Goal: Task Accomplishment & Management: Manage account settings

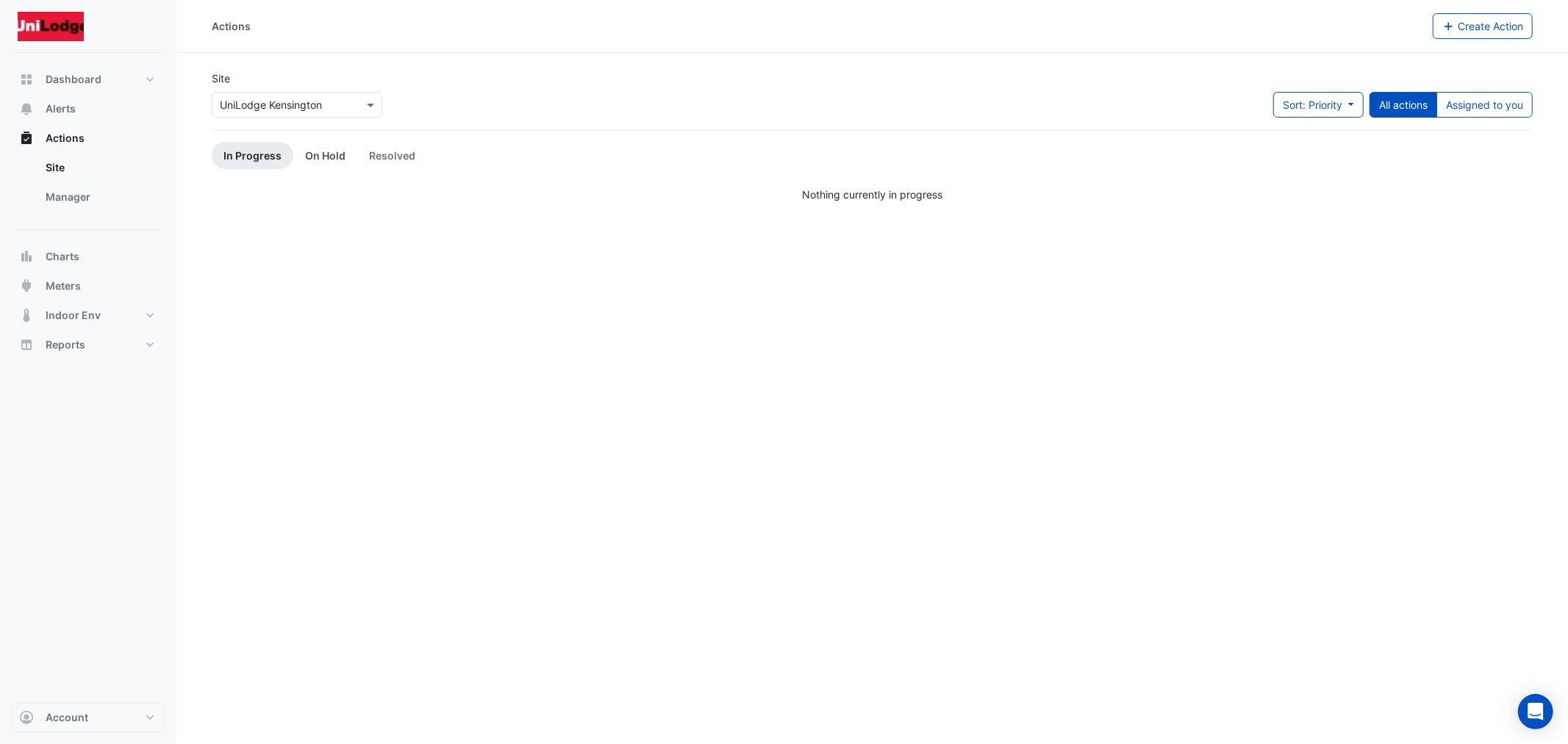
click at [317, 160] on link "On Hold" at bounding box center [325, 156] width 64 height 27
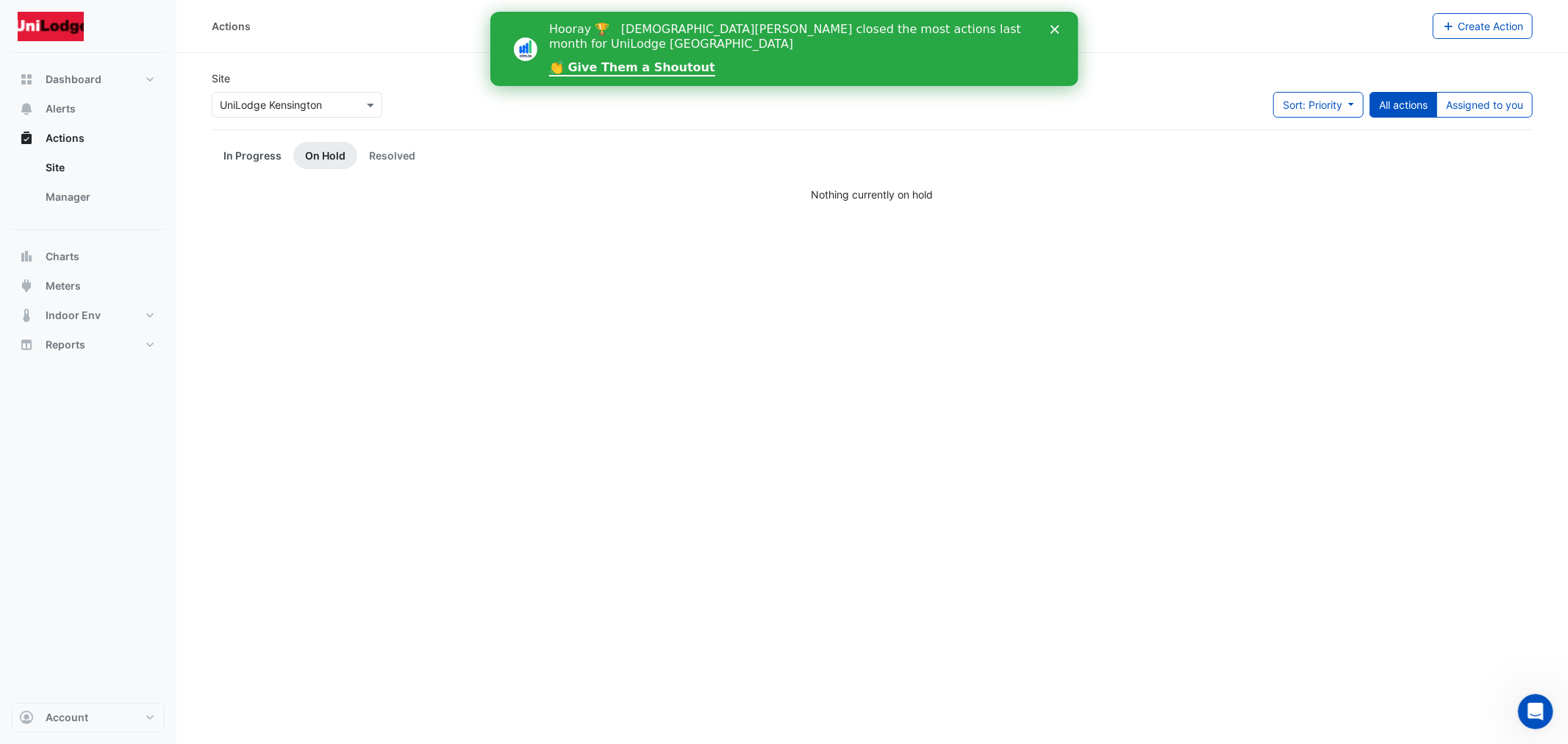
click at [226, 152] on link "In Progress" at bounding box center [252, 156] width 81 height 27
click at [63, 101] on span "Alerts" at bounding box center [60, 108] width 30 height 14
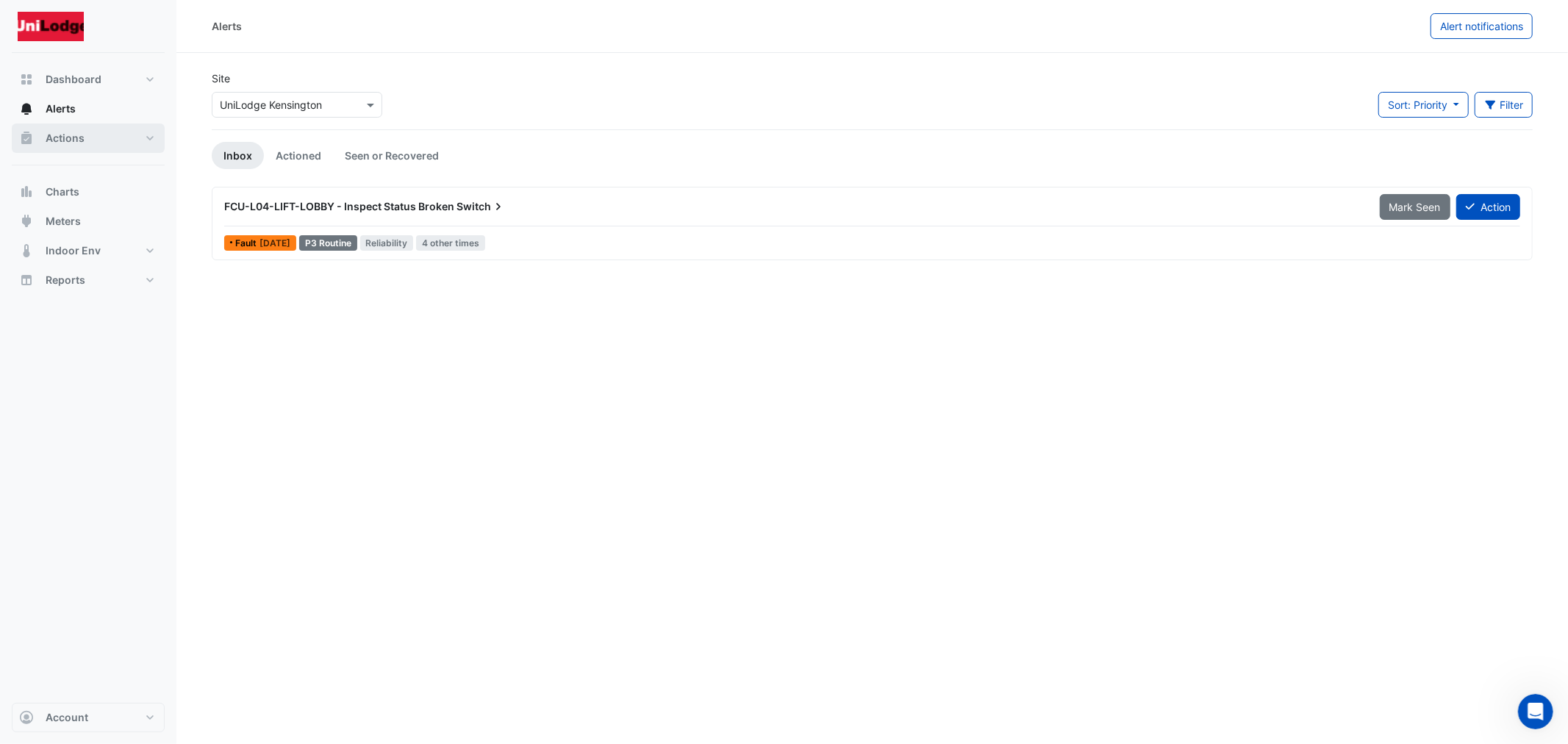
click at [68, 130] on span "Actions" at bounding box center [65, 137] width 39 height 14
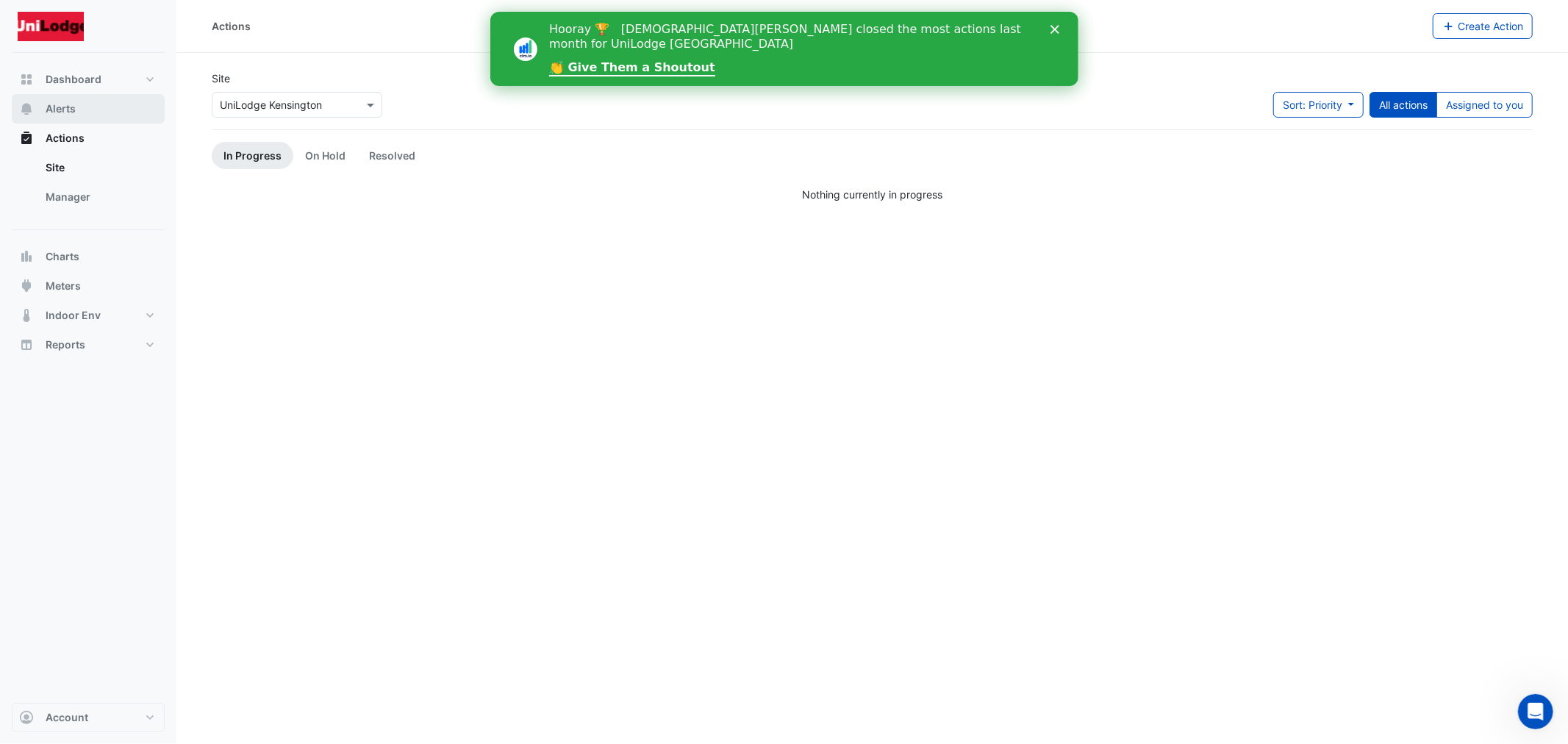
click at [93, 102] on button "Alerts" at bounding box center [88, 108] width 153 height 29
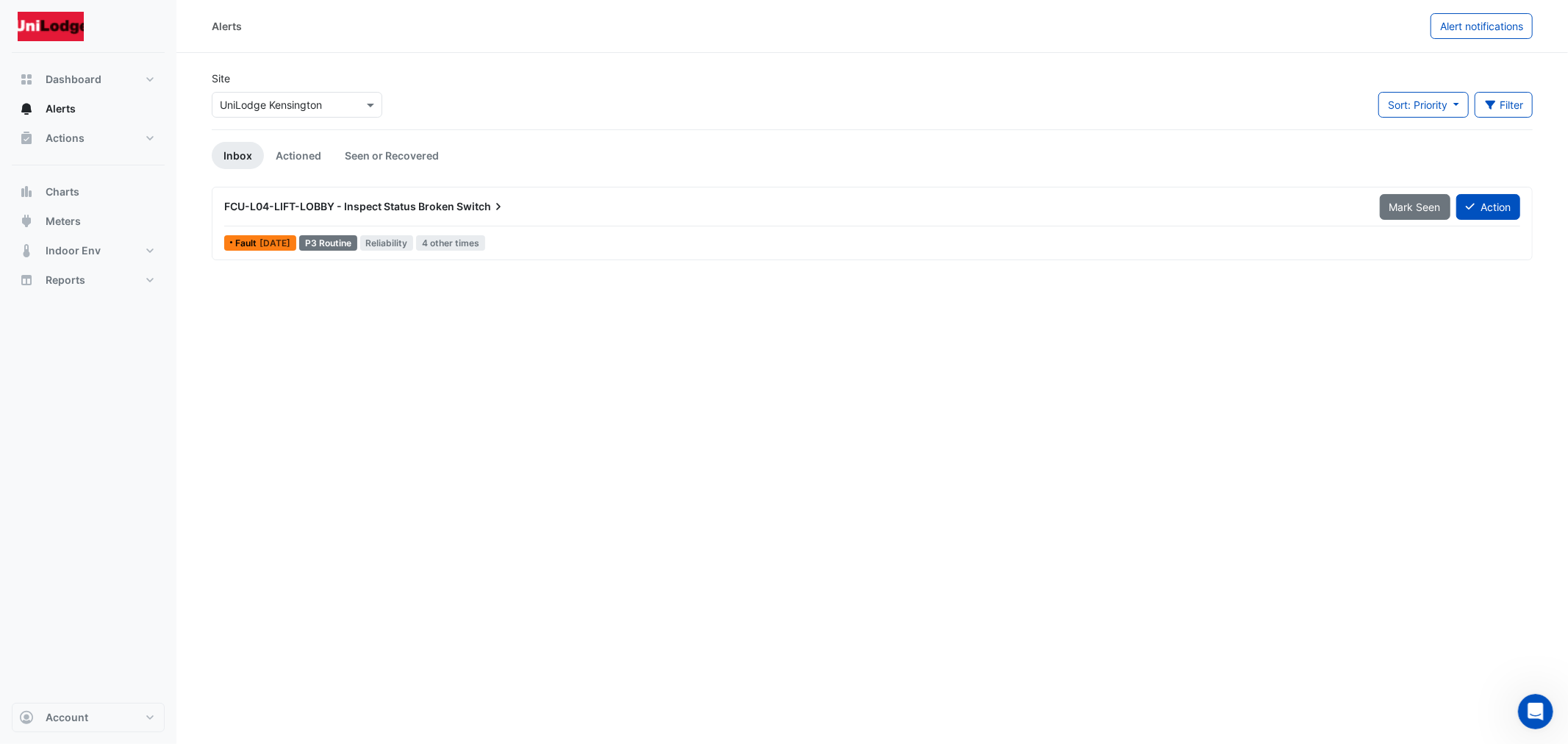
click at [443, 211] on span "FCU-L04-LIFT-LOBBY - Inspect Status Broken" at bounding box center [339, 206] width 230 height 13
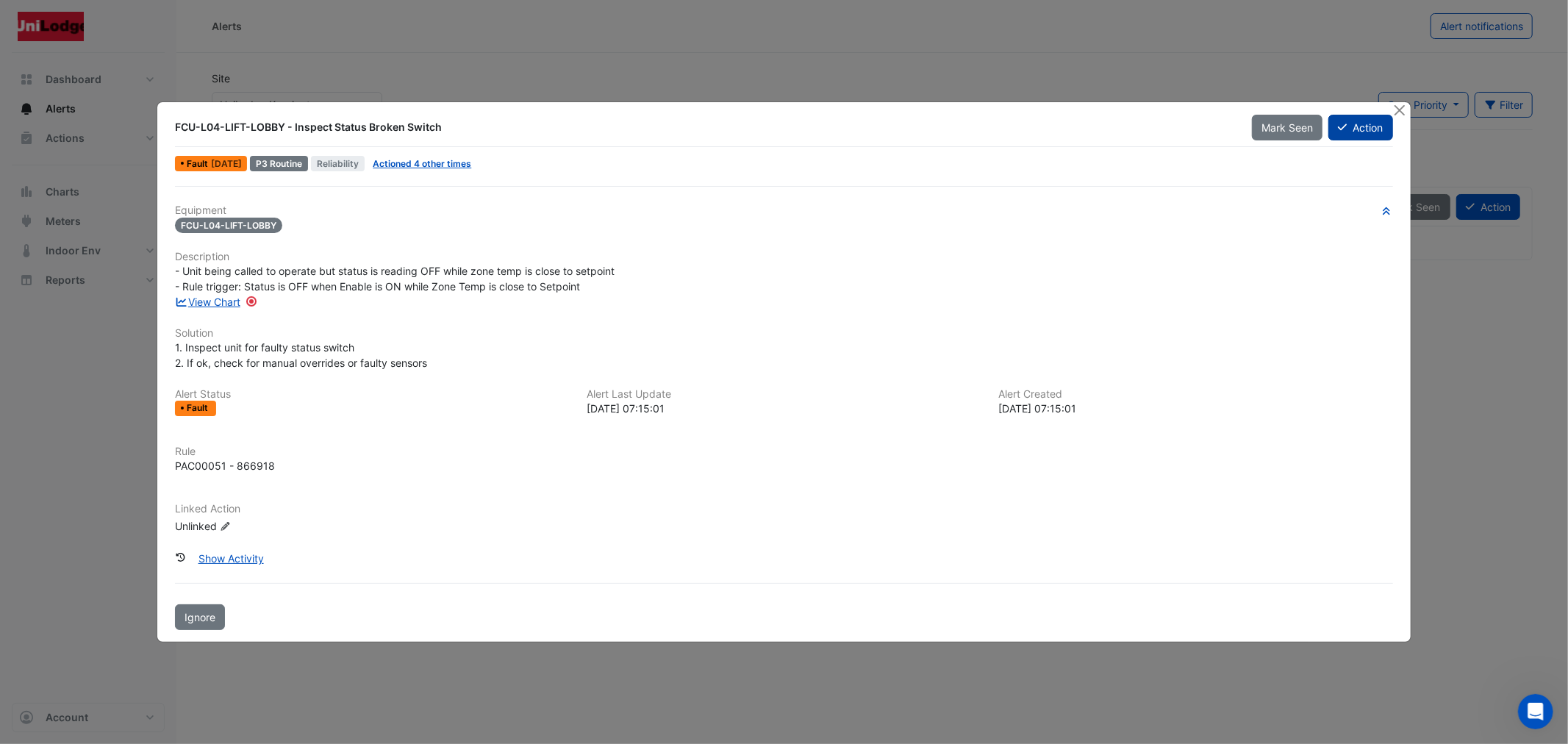
click at [1330, 130] on button "Action" at bounding box center [1360, 128] width 64 height 26
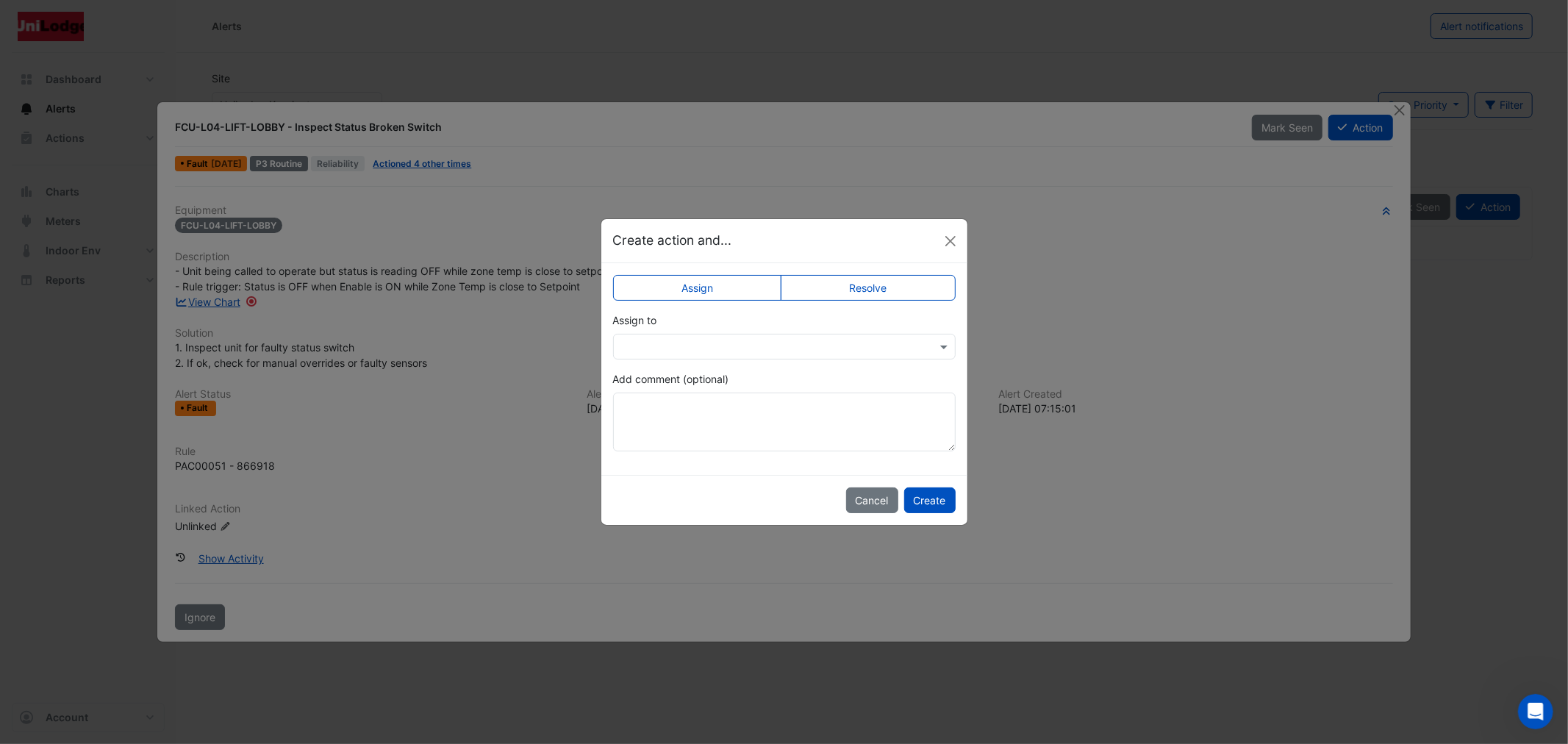
click at [836, 287] on label "Resolve" at bounding box center [868, 287] width 175 height 26
click at [704, 408] on textarea "Add comment (optional)" at bounding box center [784, 421] width 342 height 59
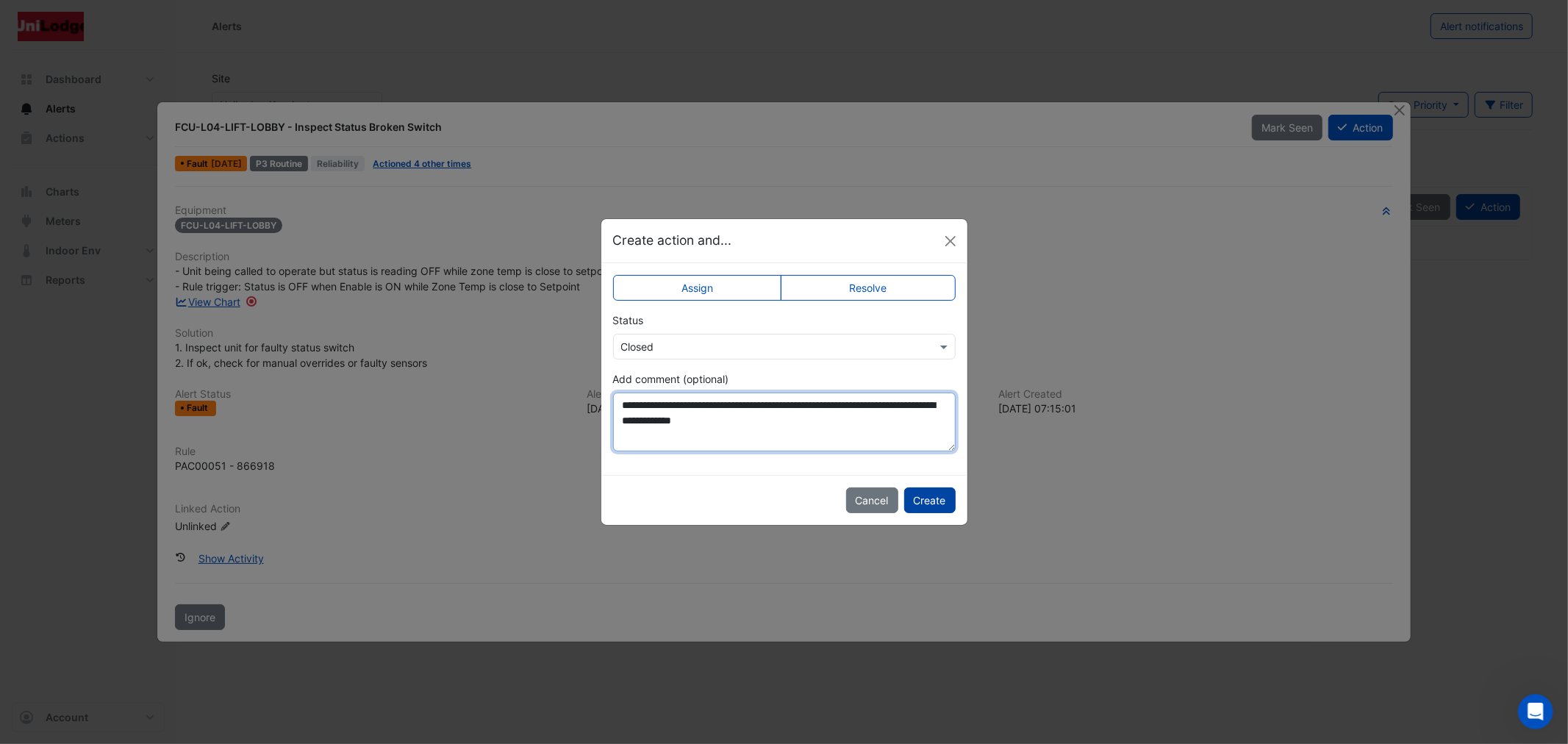
type textarea "**********"
click at [943, 494] on button "Create" at bounding box center [929, 500] width 51 height 26
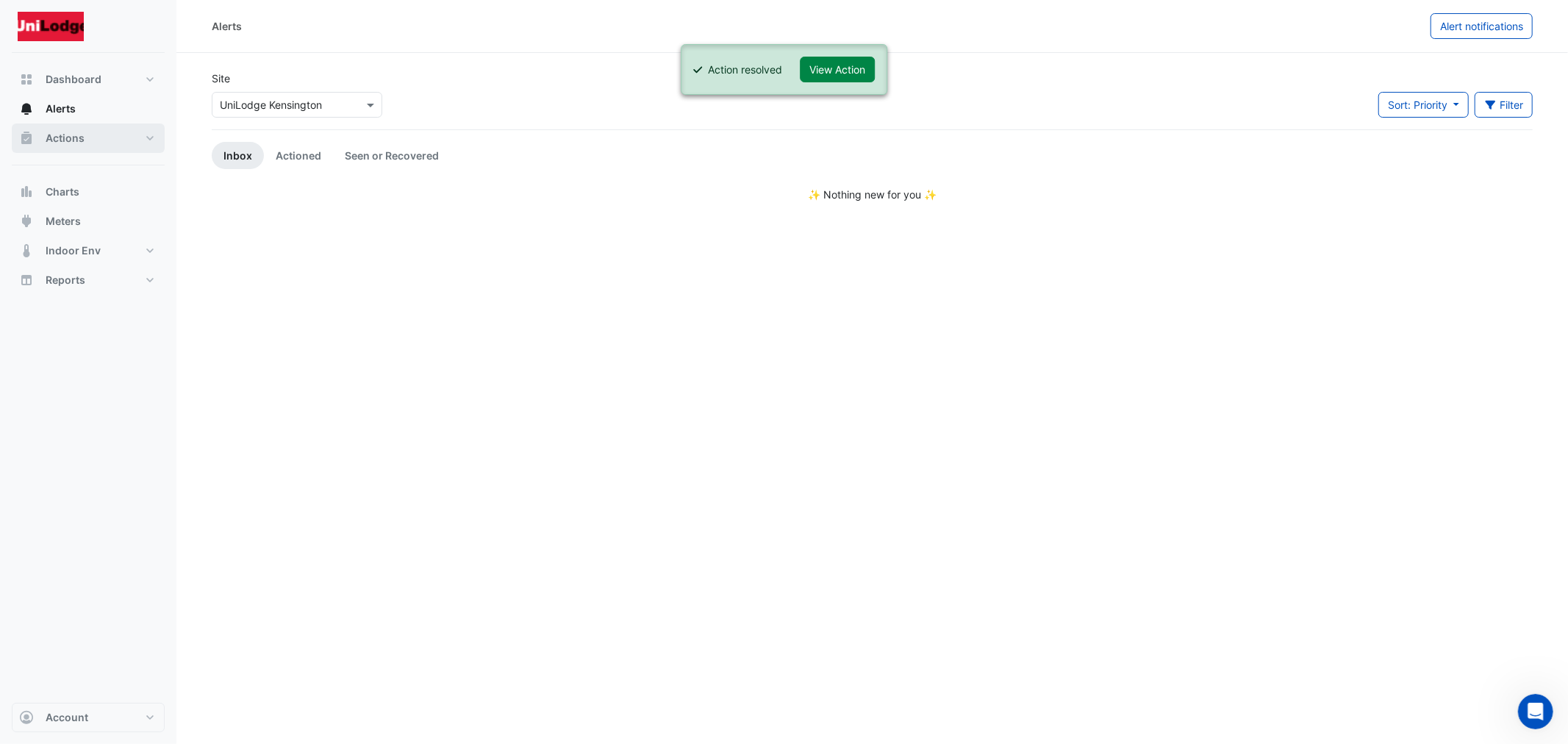
click at [54, 138] on span "Actions" at bounding box center [65, 137] width 39 height 14
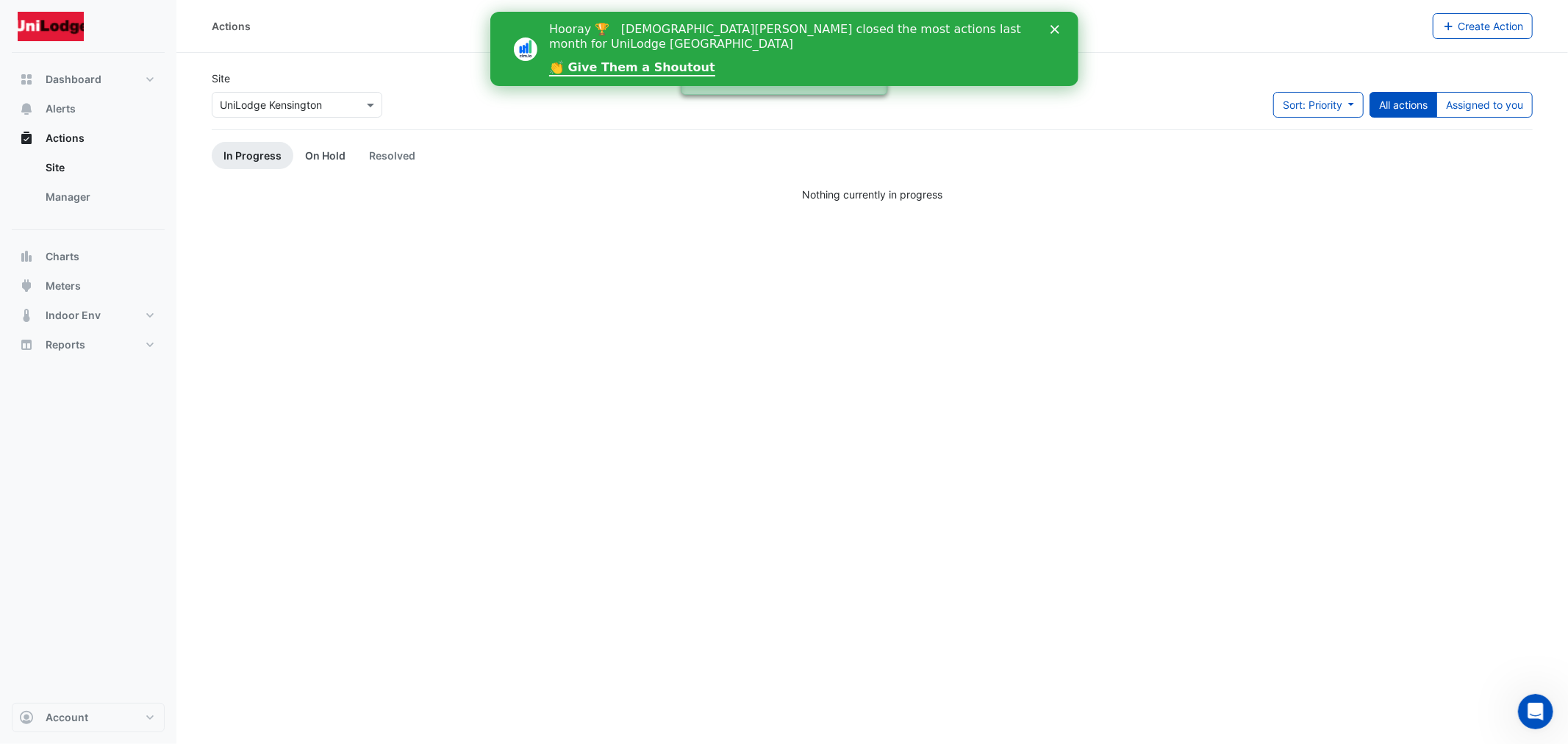
click at [342, 153] on link "On Hold" at bounding box center [325, 156] width 64 height 27
click at [262, 160] on link "In Progress" at bounding box center [252, 156] width 81 height 27
click at [79, 107] on button "Alerts" at bounding box center [88, 108] width 153 height 29
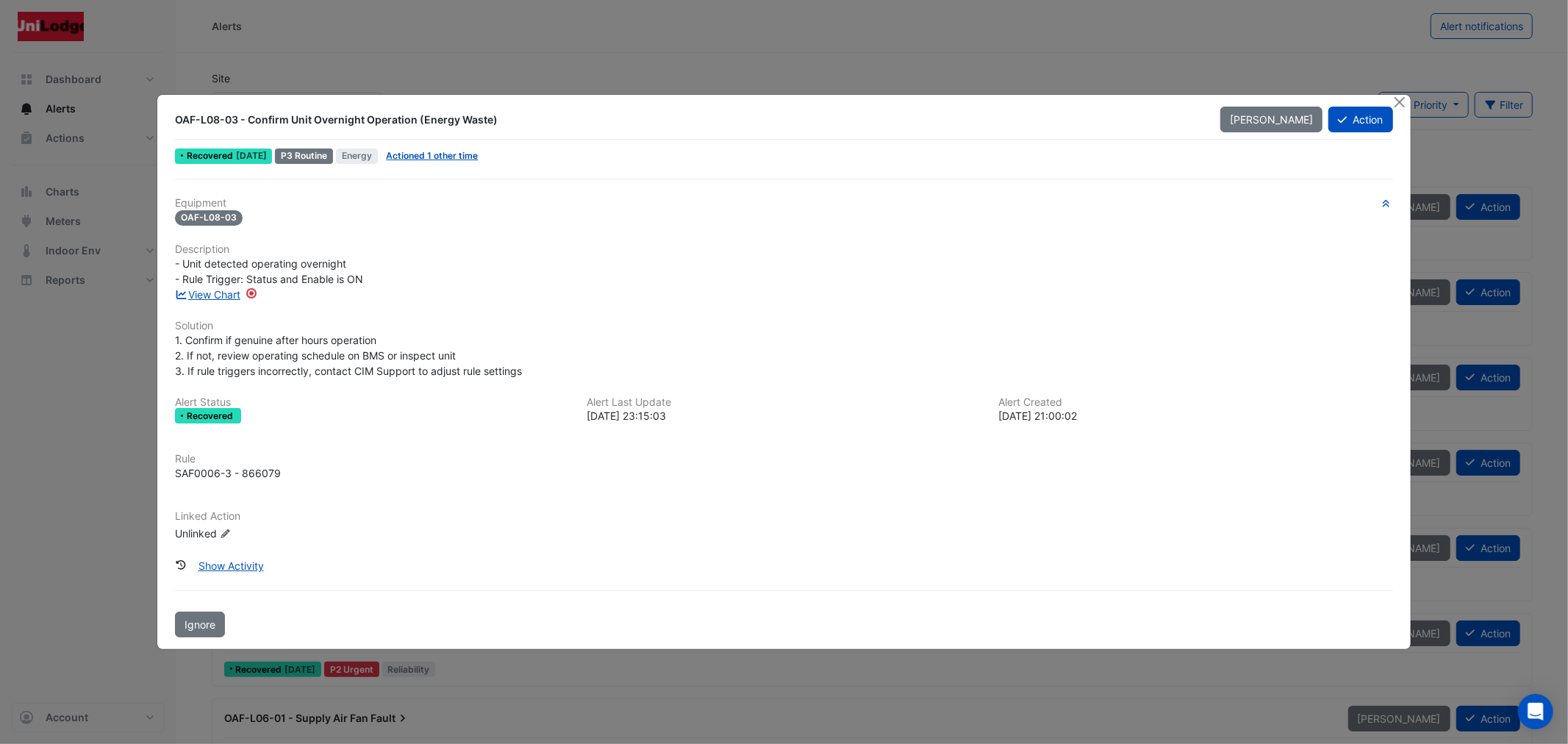
drag, startPoint x: 1340, startPoint y: 113, endPoint x: 1244, endPoint y: 171, distance: 112.2
click at [1316, 169] on div "OAF-L08-03 - Confirm Unit Overnight Operation (Energy Waste) Mark Unseen Action…" at bounding box center [784, 372] width 1253 height 555
click at [1363, 125] on button "Action" at bounding box center [1360, 119] width 64 height 26
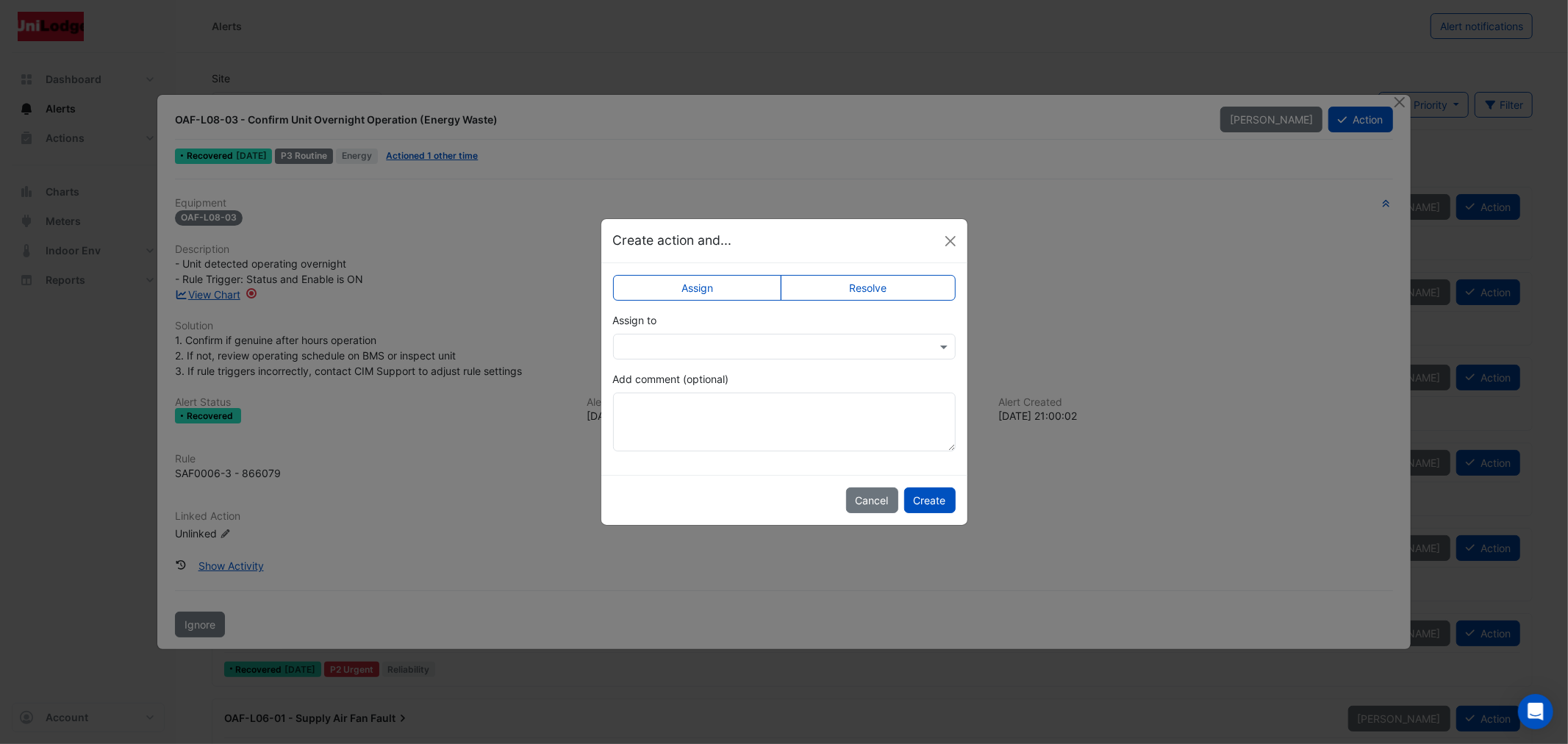
click at [852, 284] on label "Resolve" at bounding box center [868, 287] width 175 height 26
click at [703, 348] on input "text" at bounding box center [769, 347] width 297 height 15
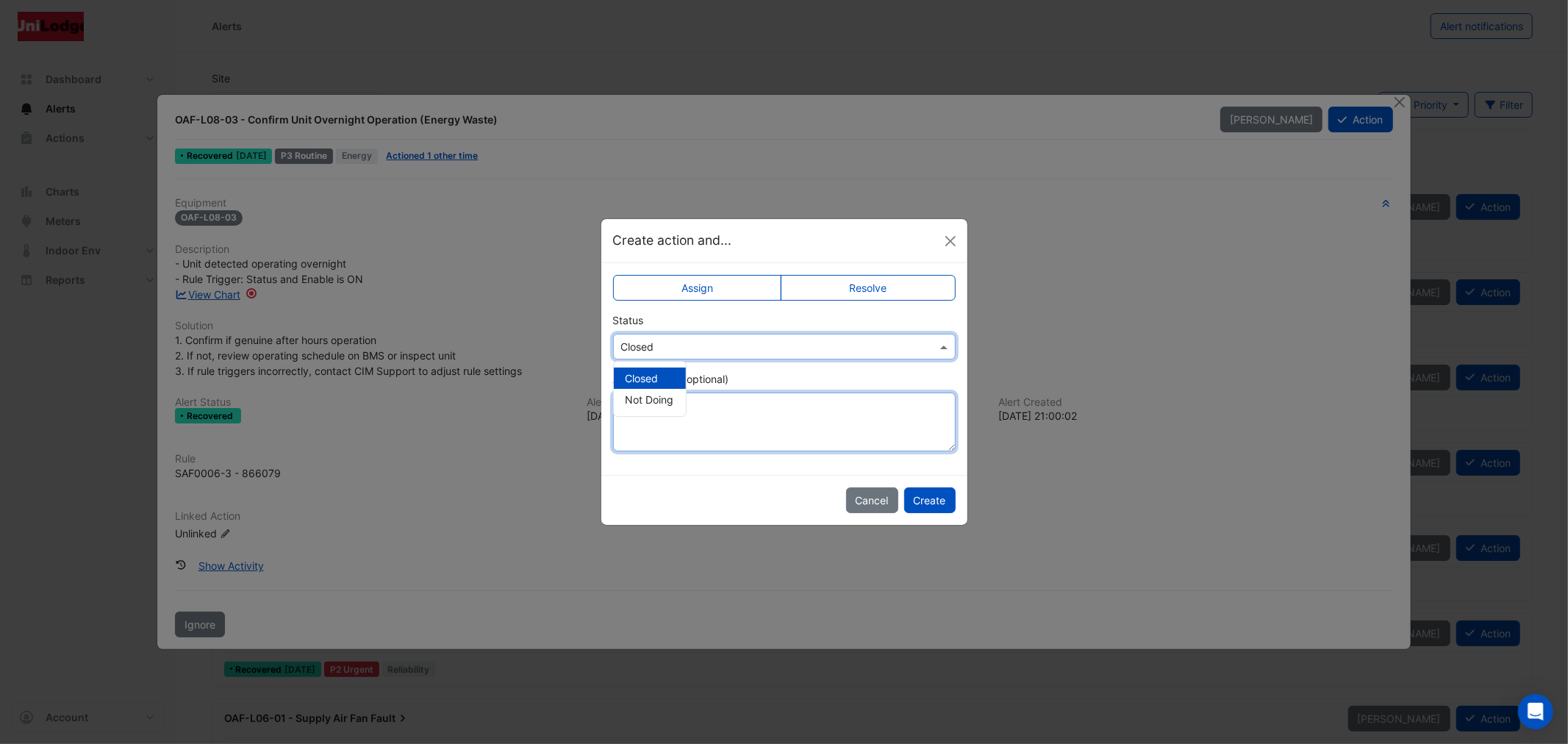
drag, startPoint x: 770, startPoint y: 409, endPoint x: 763, endPoint y: 409, distance: 7.0
click at [769, 409] on textarea "Add comment (optional)" at bounding box center [784, 421] width 342 height 59
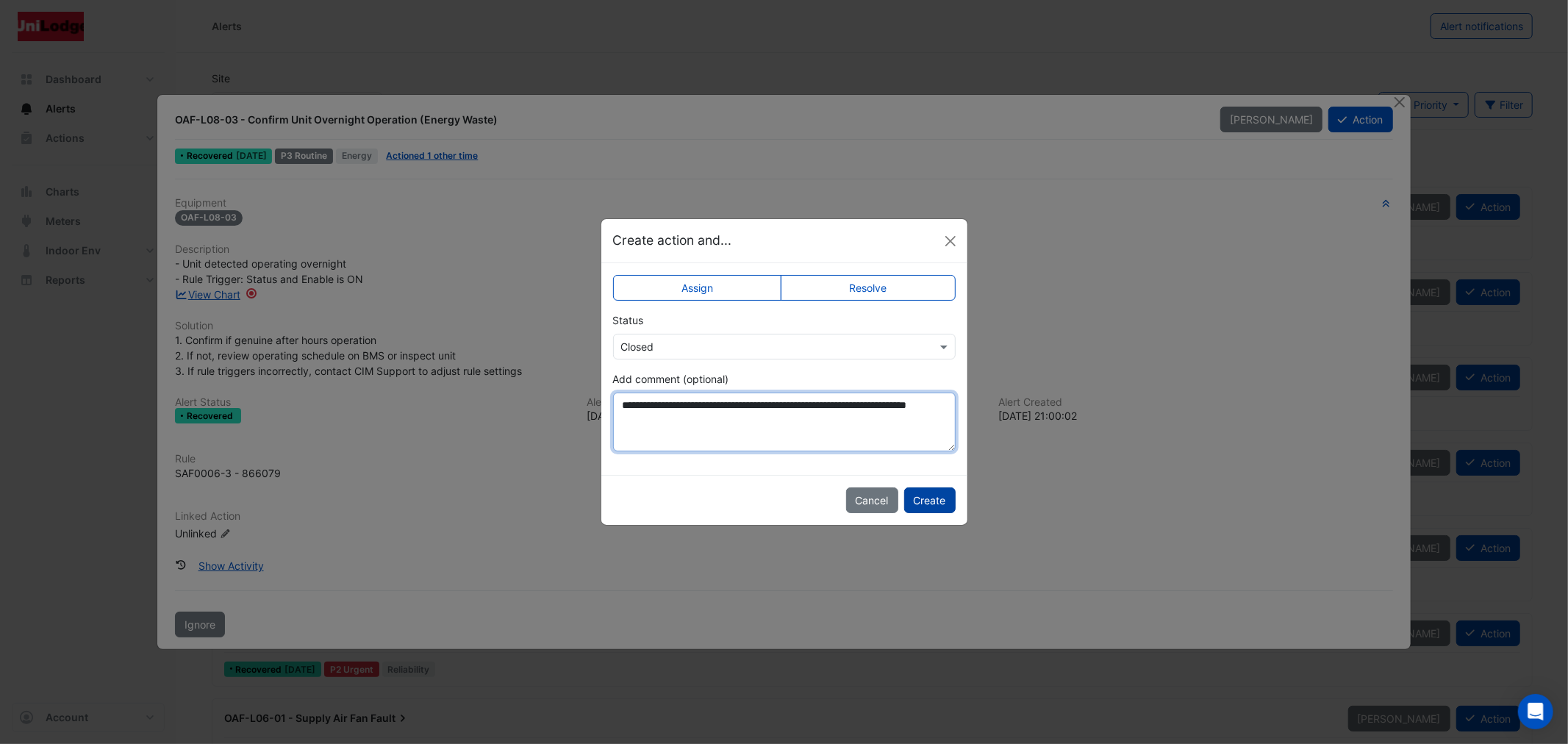
type textarea "**********"
drag, startPoint x: 916, startPoint y: 502, endPoint x: 919, endPoint y: 495, distance: 7.6
click at [916, 501] on button "Create" at bounding box center [929, 500] width 51 height 26
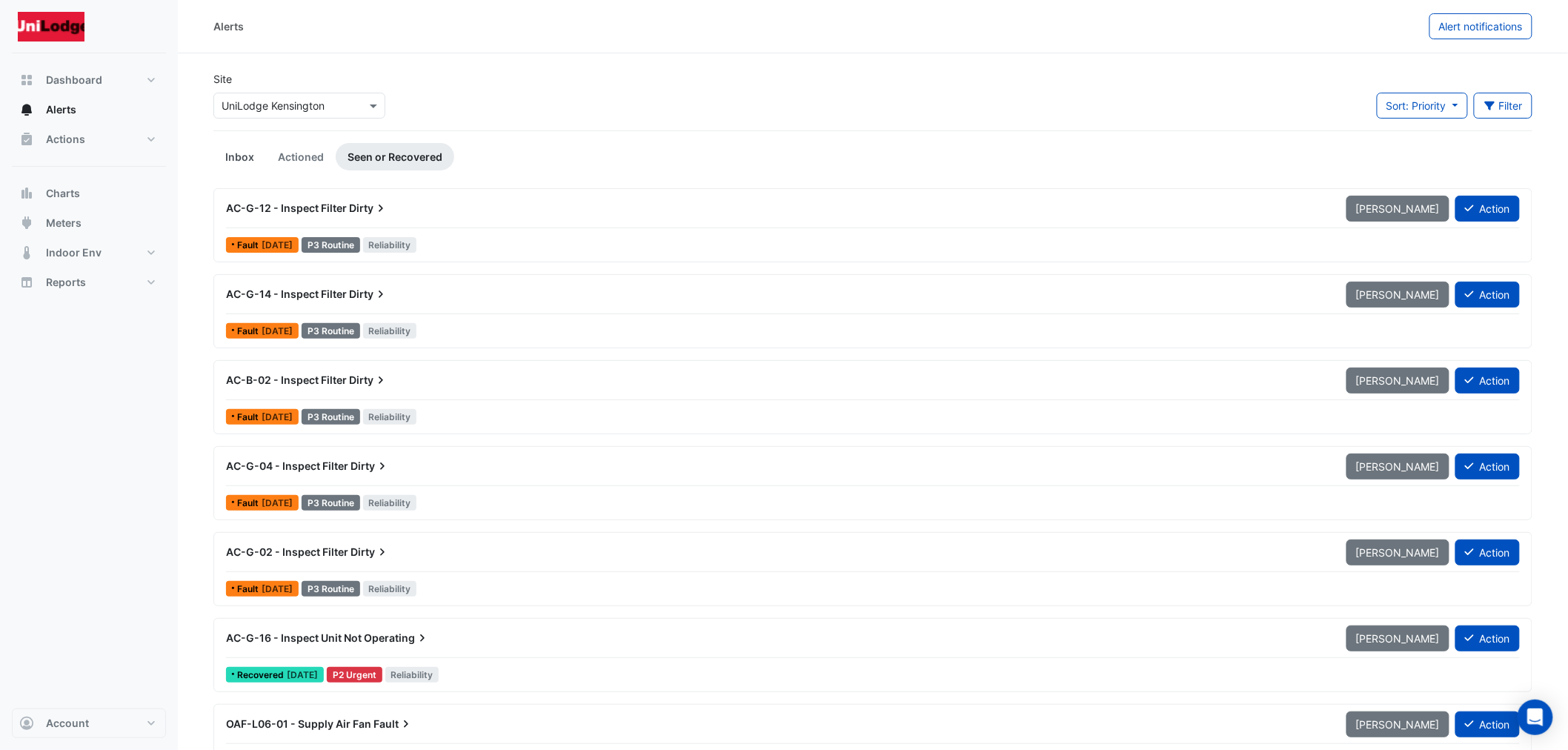
click at [237, 156] on link "Inbox" at bounding box center [240, 157] width 53 height 27
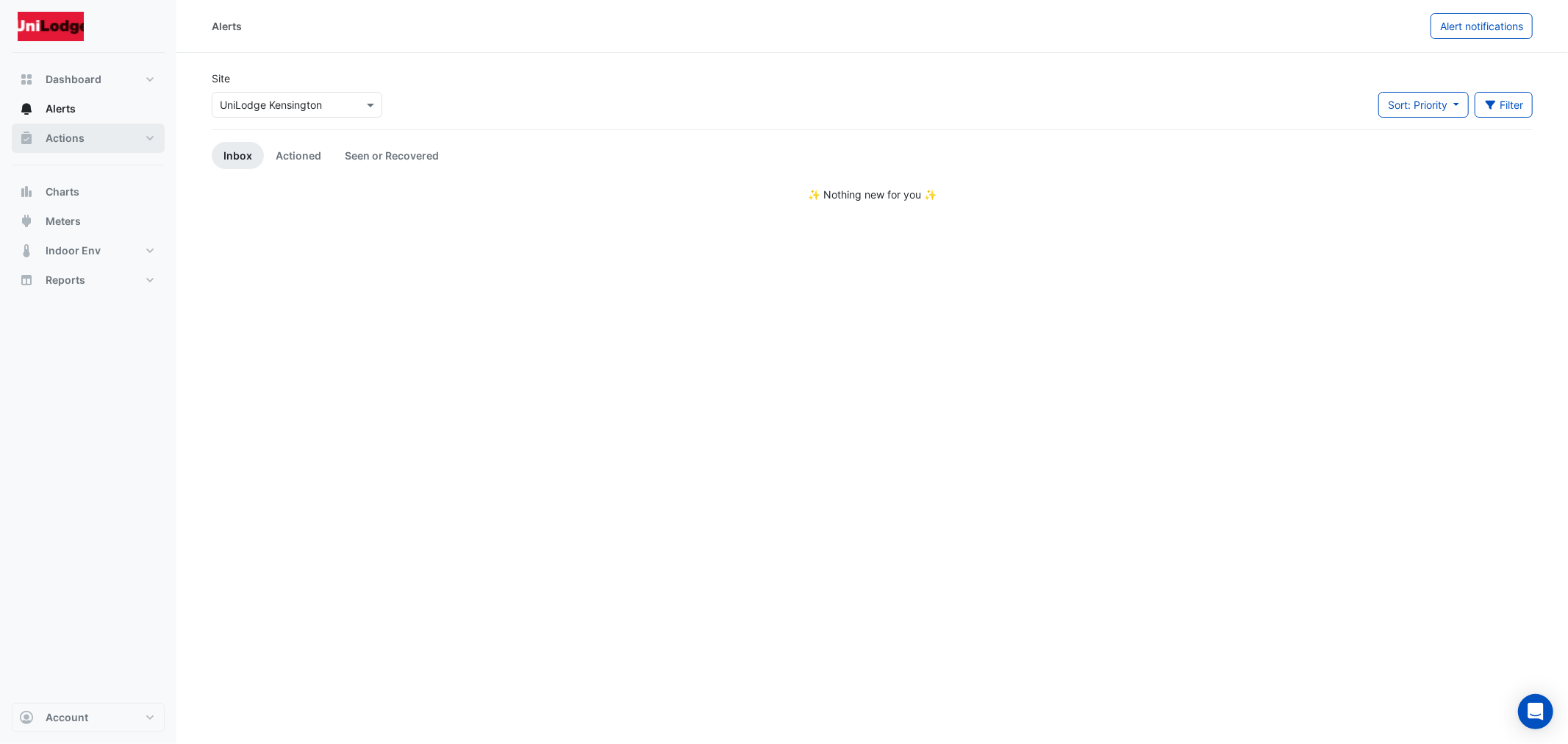
click at [56, 128] on button "Actions" at bounding box center [88, 138] width 153 height 29
